Goal: Information Seeking & Learning: Learn about a topic

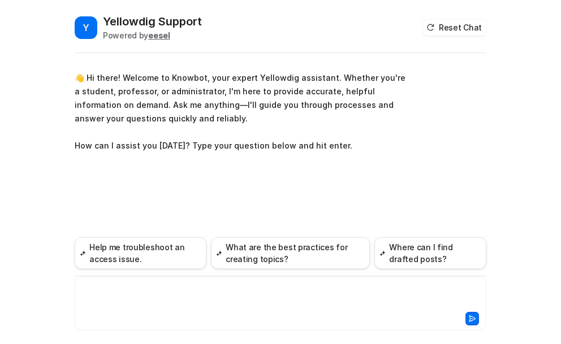
drag, startPoint x: 122, startPoint y: 293, endPoint x: 178, endPoint y: 299, distance: 56.3
click at [122, 292] on div at bounding box center [280, 297] width 406 height 26
paste div
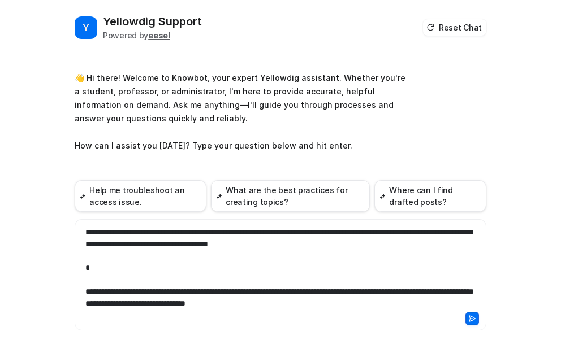
click at [90, 279] on div "**********" at bounding box center [280, 268] width 406 height 83
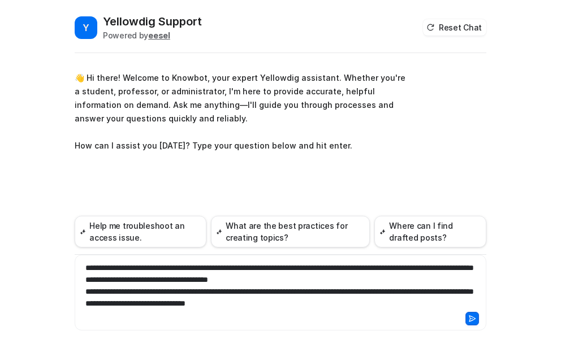
click at [470, 319] on icon at bounding box center [472, 319] width 6 height 6
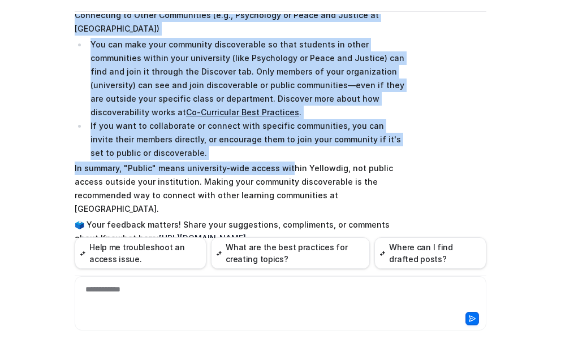
scroll to position [42, 0]
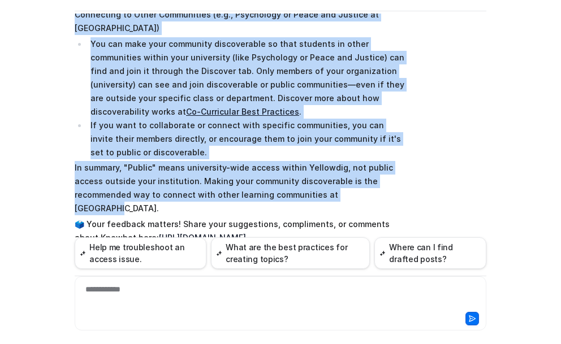
drag, startPoint x: 72, startPoint y: 127, endPoint x: 297, endPoint y: 167, distance: 228.5
click at [297, 167] on span "Here’s how Yellowdig privacy settings and community connections work: Private v…" at bounding box center [240, 49] width 331 height 396
copy span "Lore’i dol Sitametco adipisc elitsedd eiu temporinc utlaboreetd magn: Aliquae a…"
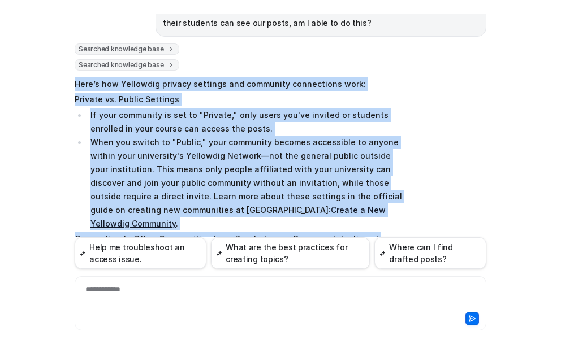
scroll to position [163, 0]
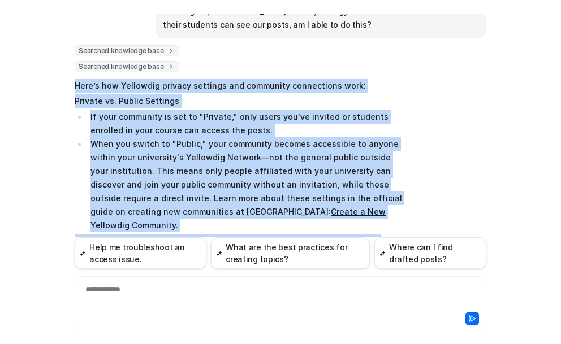
drag, startPoint x: 482, startPoint y: 123, endPoint x: 469, endPoint y: 126, distance: 13.3
click at [480, 124] on div "Searched knowledge base search_queries : [ "Private setting class community mea…" at bounding box center [281, 267] width 412 height 445
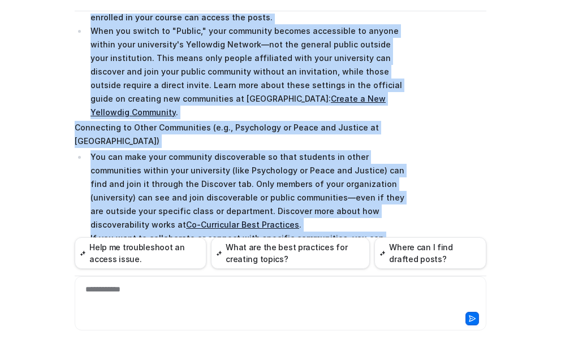
click at [227, 97] on link "Create a New Yellowdig Community" at bounding box center [237, 105] width 295 height 23
click at [299, 220] on link "Co-Curricular Best Practices" at bounding box center [242, 225] width 113 height 10
